Goal: Information Seeking & Learning: Learn about a topic

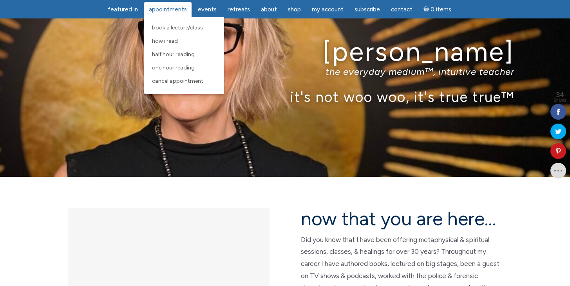
scroll to position [37, 0]
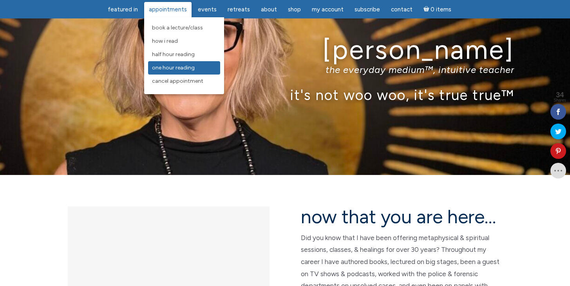
click at [176, 67] on span "One Hour Reading" at bounding box center [173, 67] width 43 height 7
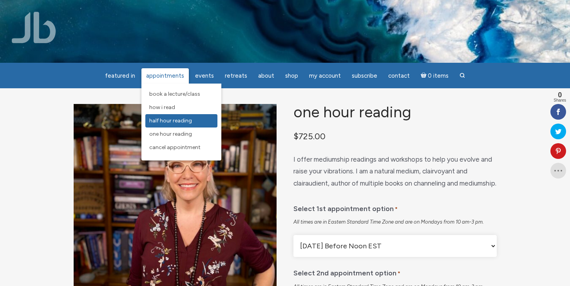
click at [185, 119] on span "Half Hour Reading" at bounding box center [170, 120] width 43 height 7
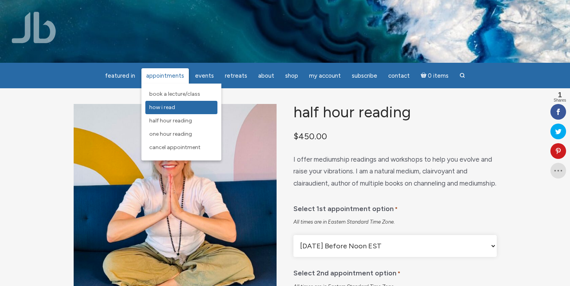
click at [171, 105] on span "How I Read" at bounding box center [162, 107] width 26 height 7
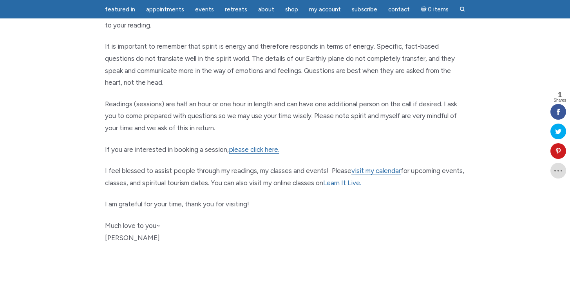
scroll to position [362, 0]
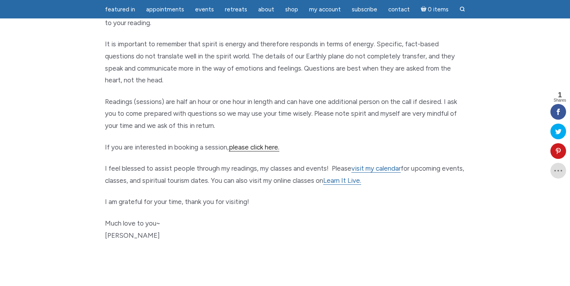
click at [238, 143] on link "please click here." at bounding box center [254, 147] width 51 height 8
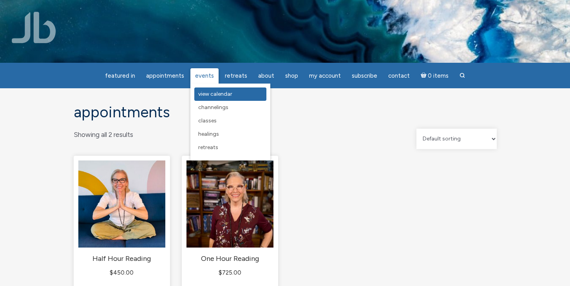
click at [211, 92] on span "View Calendar" at bounding box center [215, 93] width 34 height 7
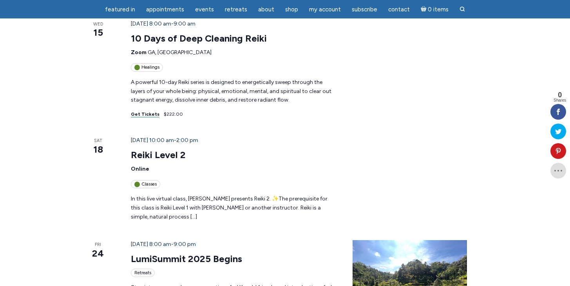
scroll to position [757, 0]
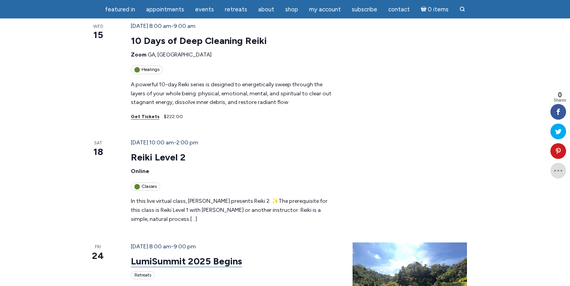
click at [147, 255] on link "LumiSummit 2025 Begins" at bounding box center [186, 261] width 111 height 12
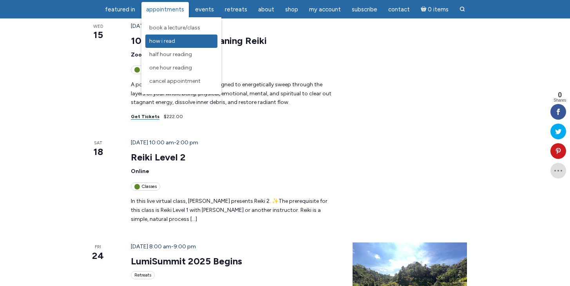
click at [175, 38] on span "How I Read" at bounding box center [162, 41] width 26 height 7
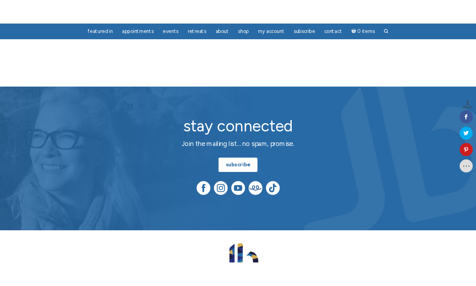
scroll to position [590, 0]
